Goal: Transaction & Acquisition: Subscribe to service/newsletter

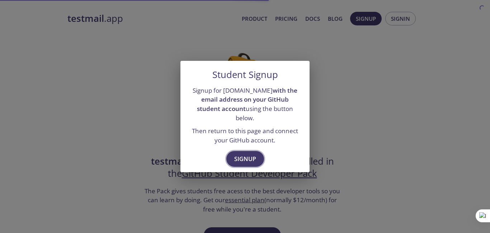
click at [251, 154] on span "Signup" at bounding box center [245, 159] width 22 height 10
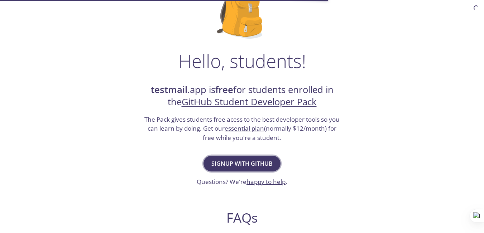
click at [242, 160] on span "Signup with GitHub" at bounding box center [242, 164] width 61 height 10
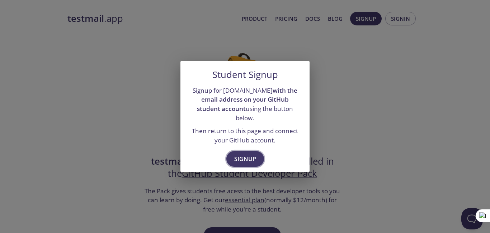
click at [252, 154] on span "Signup" at bounding box center [245, 159] width 22 height 10
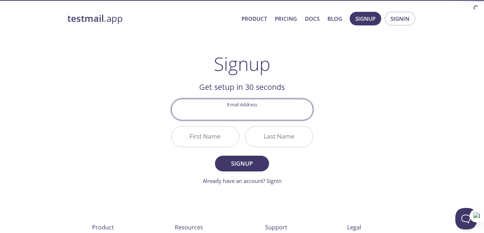
click at [260, 114] on input "Email Address" at bounding box center [242, 109] width 141 height 20
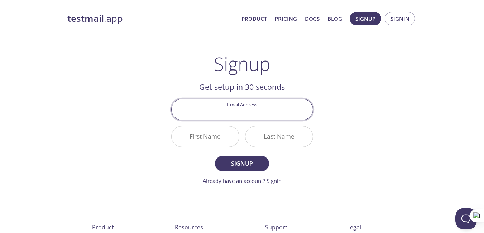
type input "[EMAIL_ADDRESS][DOMAIN_NAME]"
click at [214, 140] on input "First Name" at bounding box center [205, 137] width 67 height 20
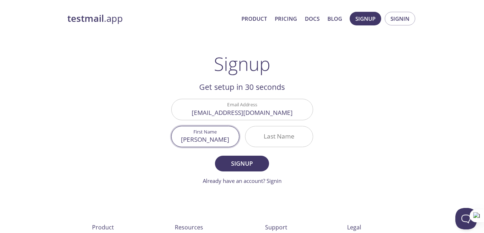
type input "[PERSON_NAME]"
click at [283, 139] on input "Last Name" at bounding box center [279, 137] width 67 height 20
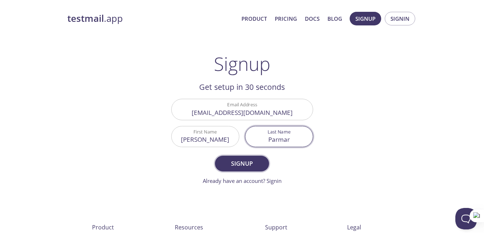
type input "Parmar"
click at [244, 158] on button "Signup" at bounding box center [242, 164] width 54 height 16
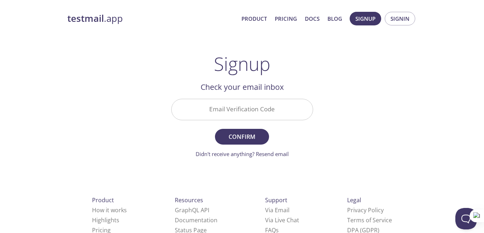
click at [252, 101] on input "Email Verification Code" at bounding box center [242, 109] width 141 height 20
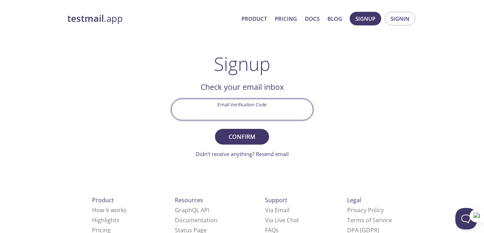
click at [223, 108] on input "Email Verification Code" at bounding box center [242, 109] width 141 height 20
paste input "UXS8Z35"
type input "UXS8Z35"
click at [270, 138] on form "Email Verification Code UXS8Z35 Confirm Didn't receive anything? Resend email" at bounding box center [242, 128] width 142 height 59
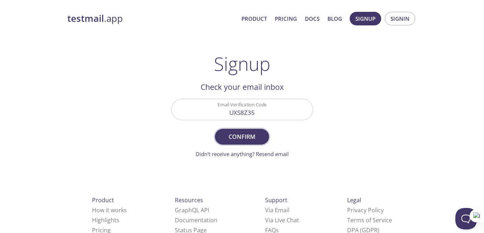
click at [264, 137] on button "Confirm" at bounding box center [242, 137] width 54 height 16
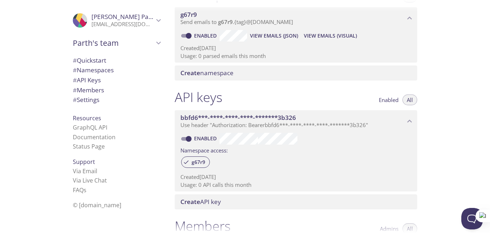
scroll to position [61, 0]
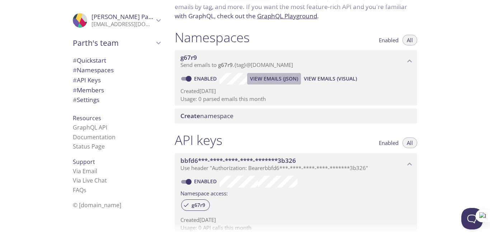
click at [260, 81] on span "View Emails (JSON)" at bounding box center [274, 79] width 48 height 9
click at [123, 39] on span "Parth's team" at bounding box center [113, 43] width 81 height 10
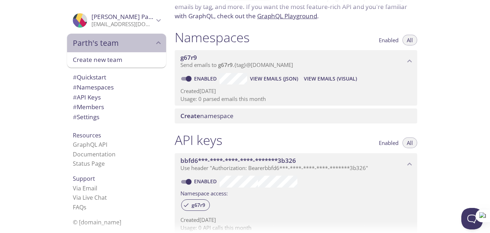
click at [123, 39] on span "Parth's team" at bounding box center [113, 43] width 81 height 10
